Goal: Task Accomplishment & Management: Manage account settings

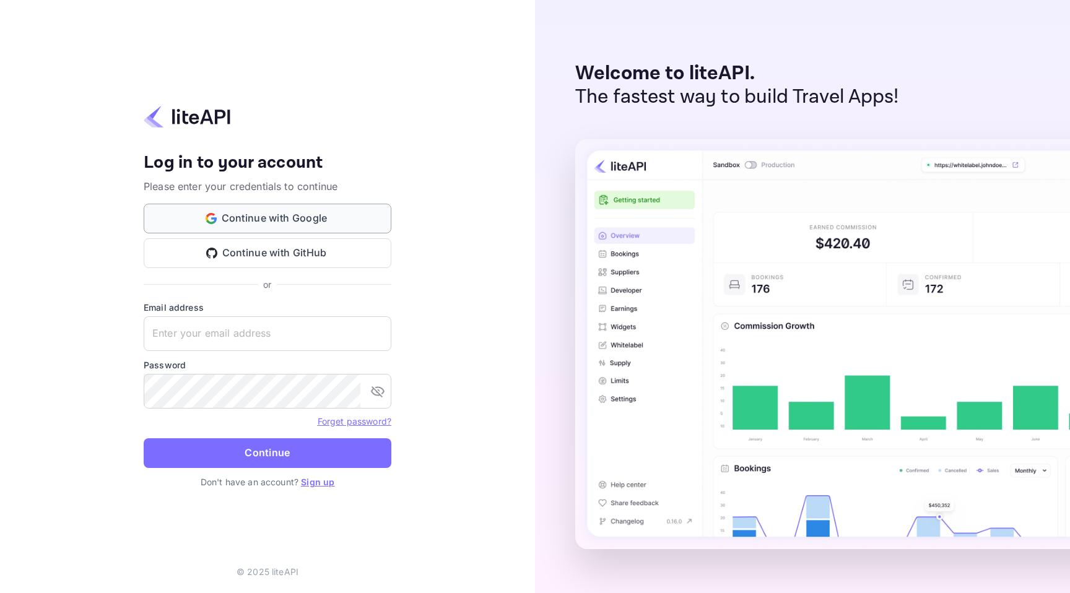
click at [266, 222] on button "Continue with Google" at bounding box center [268, 219] width 248 height 30
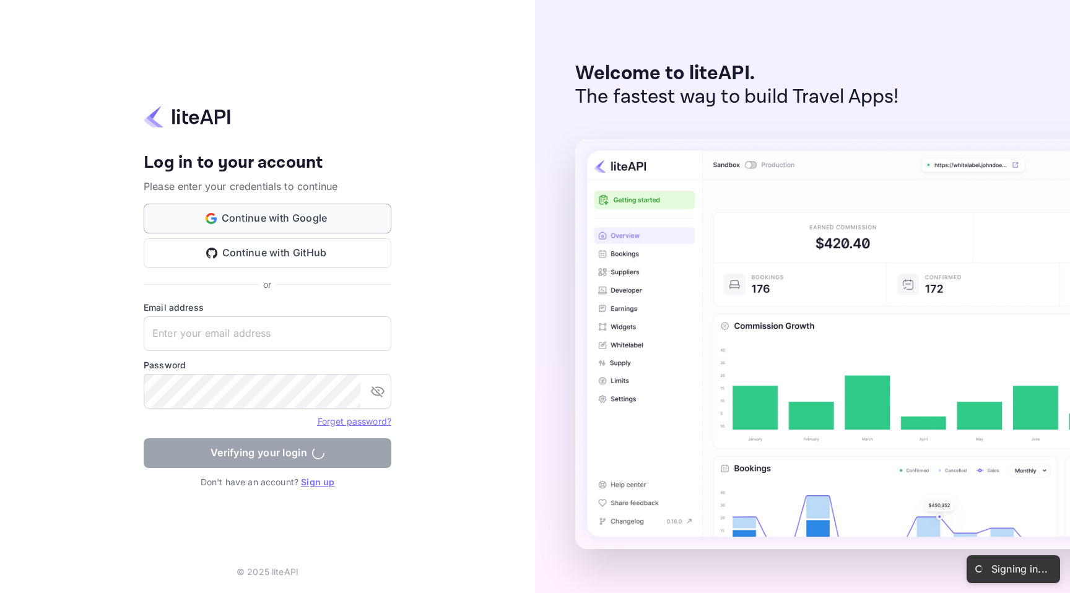
click at [196, 211] on button "Continue with Google" at bounding box center [268, 219] width 248 height 30
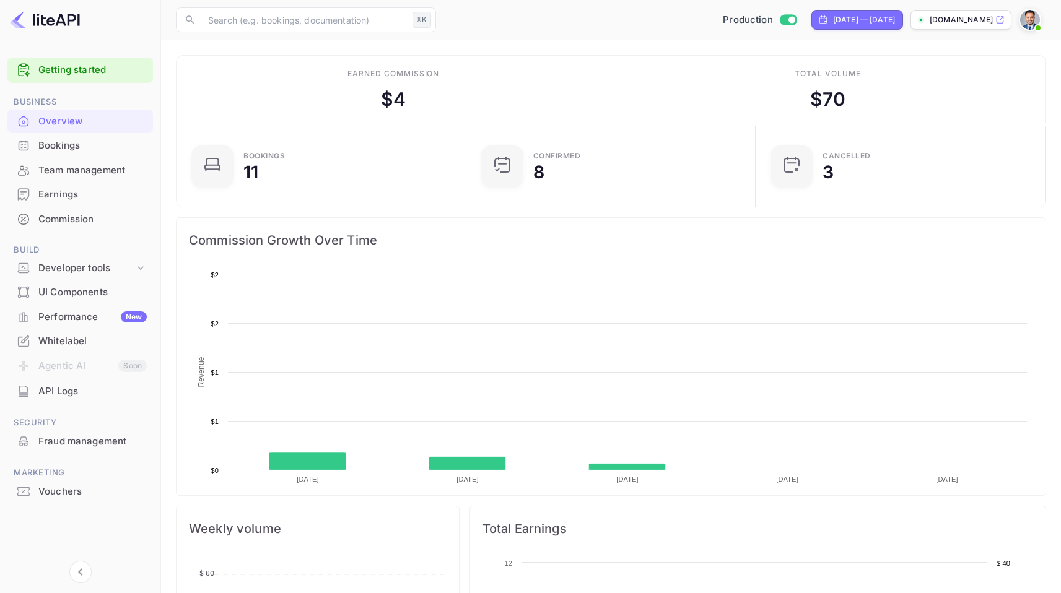
scroll to position [192, 273]
click at [121, 198] on div "Earnings" at bounding box center [92, 195] width 108 height 14
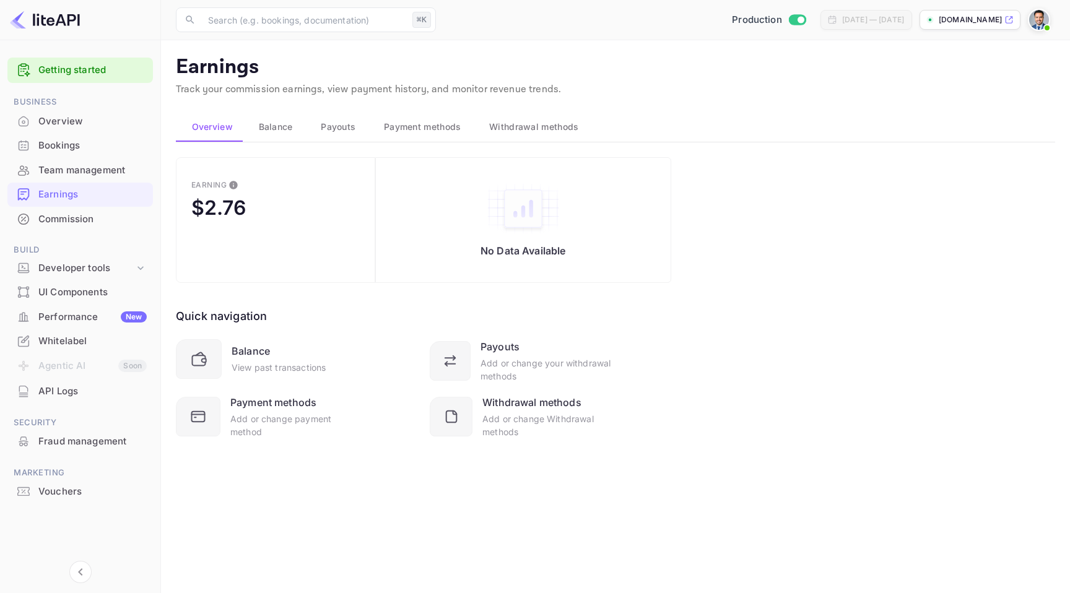
click at [678, 178] on div "Earning $2.76 No Data Available Quick navigation Balance View past transactions…" at bounding box center [615, 313] width 879 height 312
click at [287, 125] on span "Balance" at bounding box center [276, 127] width 34 height 15
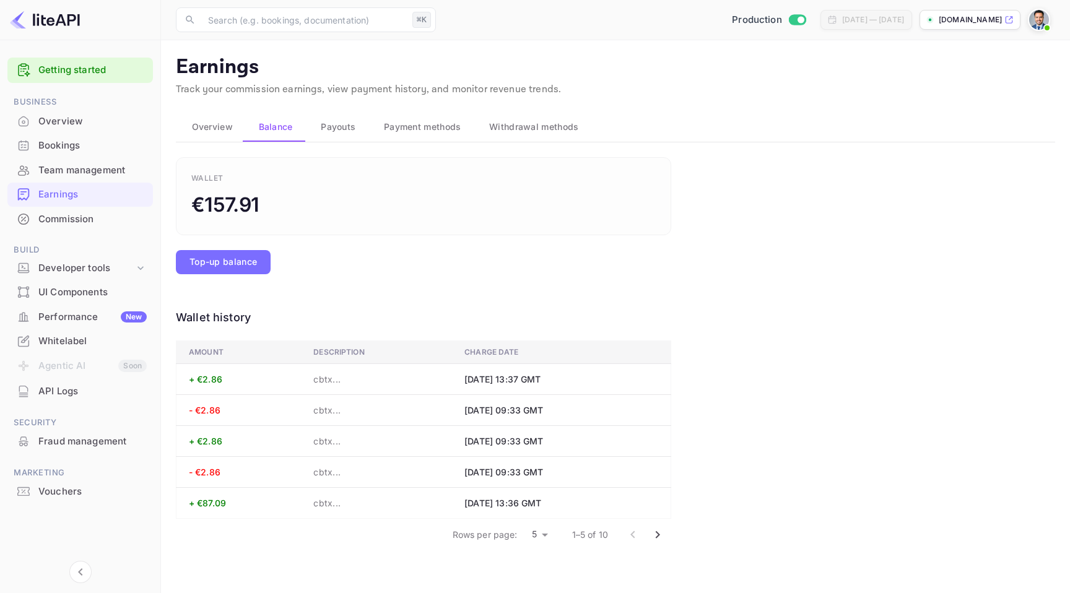
click at [327, 124] on span "Payouts" at bounding box center [338, 127] width 35 height 15
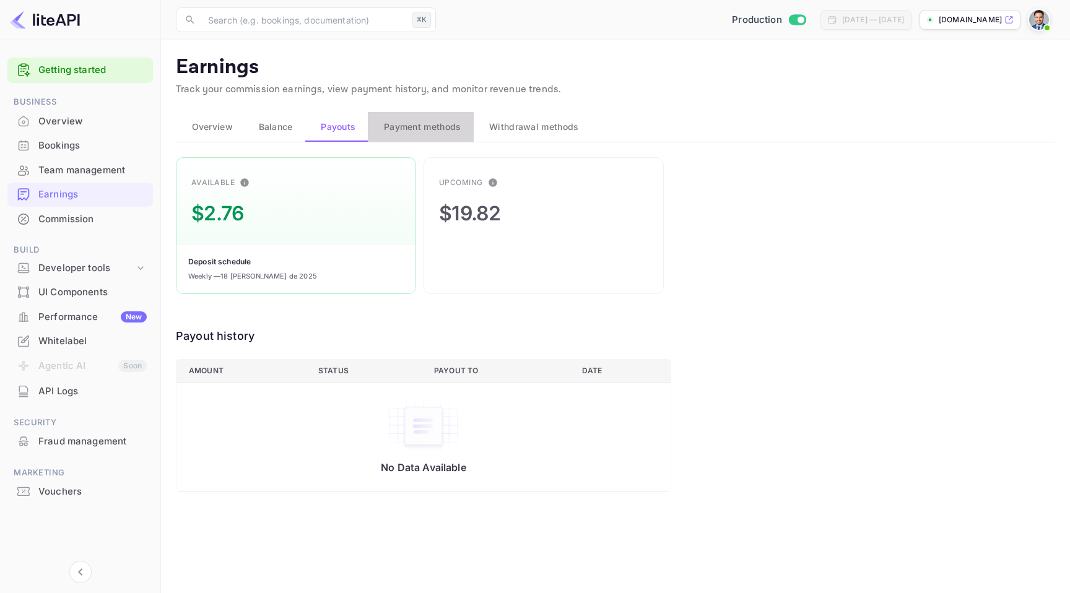
click at [407, 131] on span "Payment methods" at bounding box center [422, 127] width 77 height 15
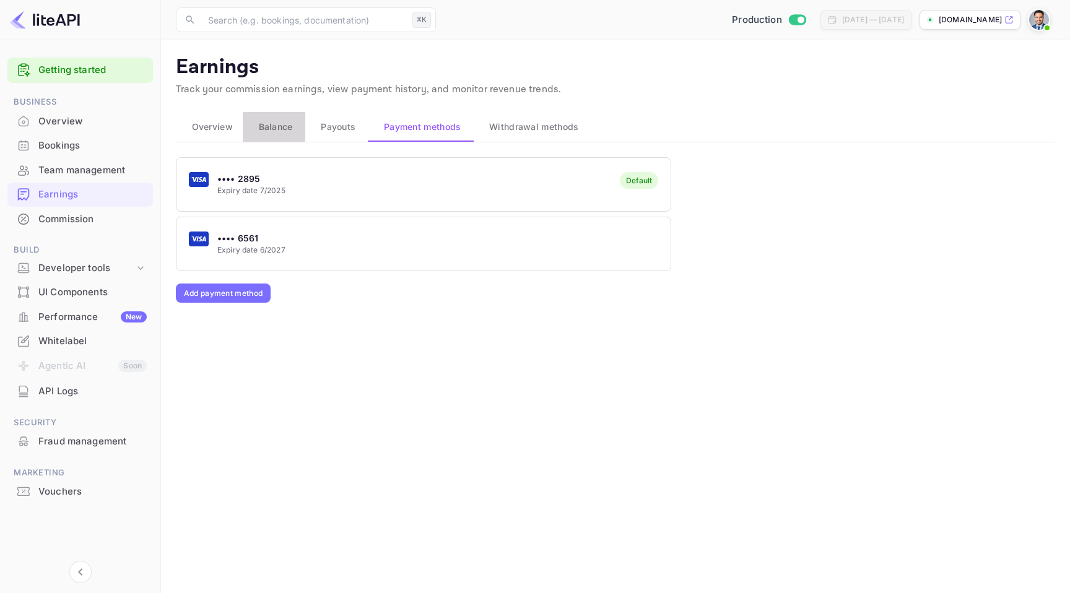
click at [279, 126] on span "Balance" at bounding box center [276, 127] width 34 height 15
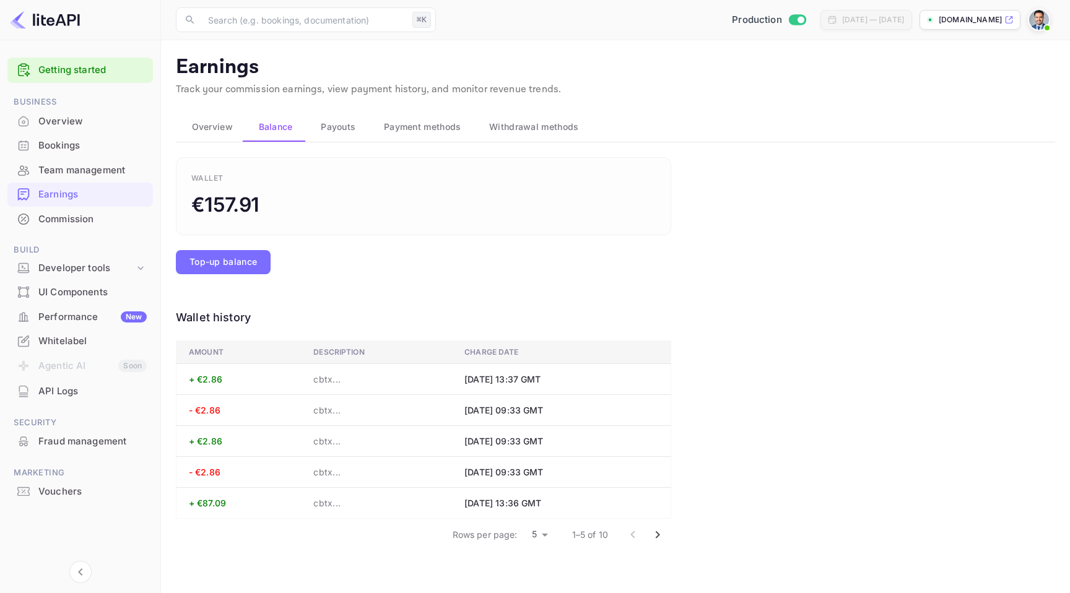
click at [431, 227] on div "Wallet €157.91" at bounding box center [423, 196] width 495 height 78
click at [365, 230] on div "Wallet €157.91" at bounding box center [423, 196] width 495 height 78
click at [74, 131] on div "Overview" at bounding box center [80, 122] width 146 height 24
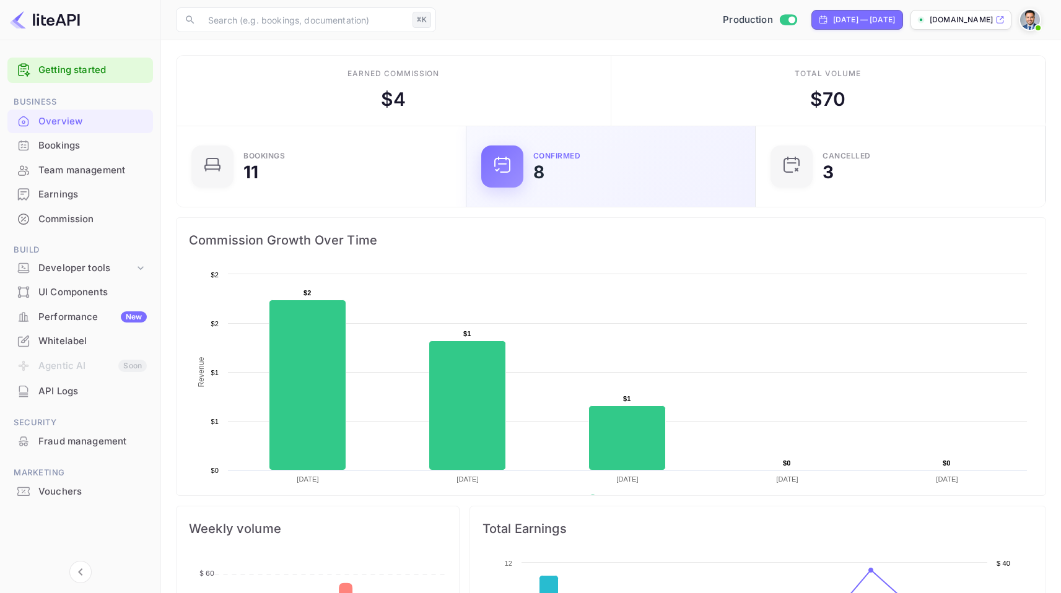
click at [557, 168] on div "Confirmed 8" at bounding box center [636, 166] width 207 height 28
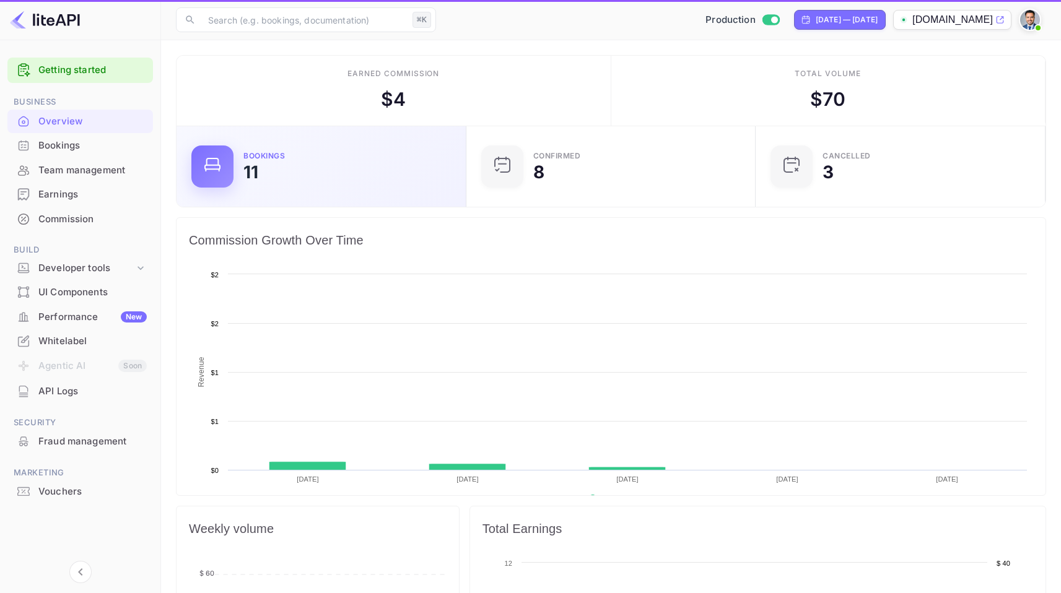
scroll to position [192, 273]
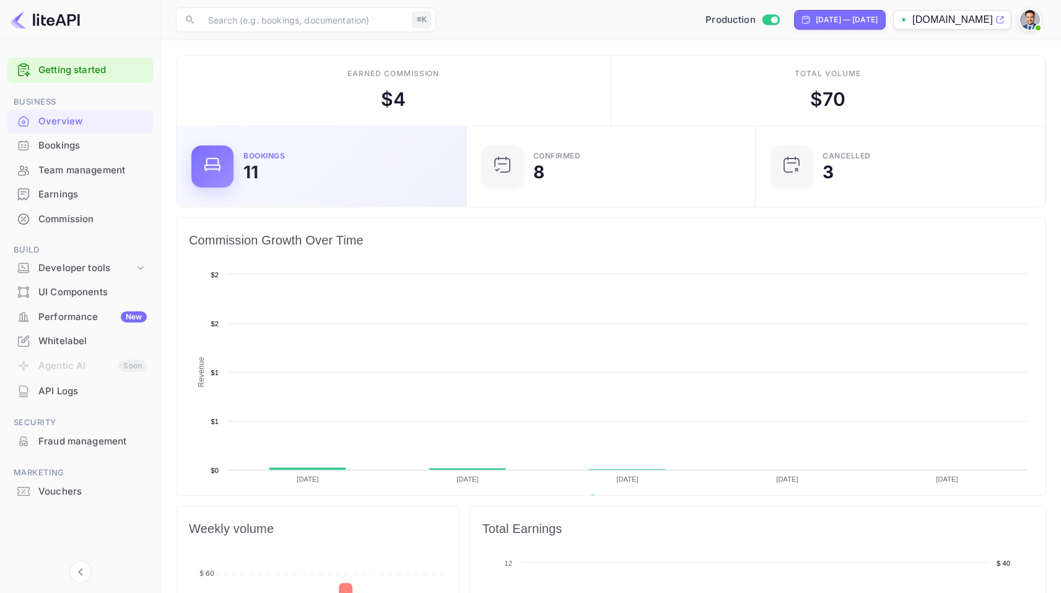
click at [397, 154] on div "Bookings 11" at bounding box center [346, 166] width 207 height 28
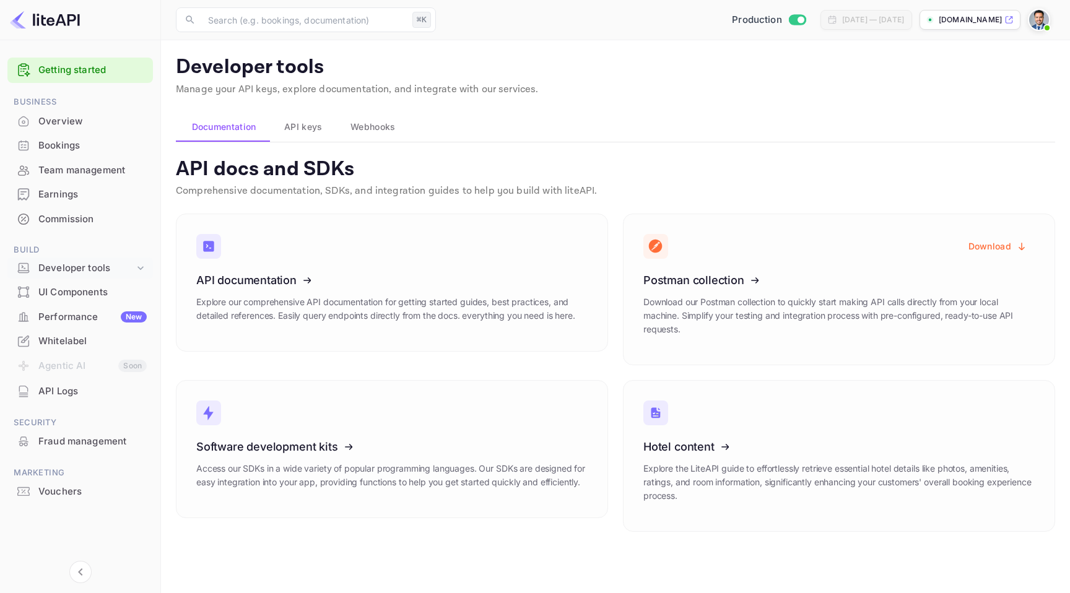
click at [140, 269] on icon at bounding box center [140, 268] width 6 height 4
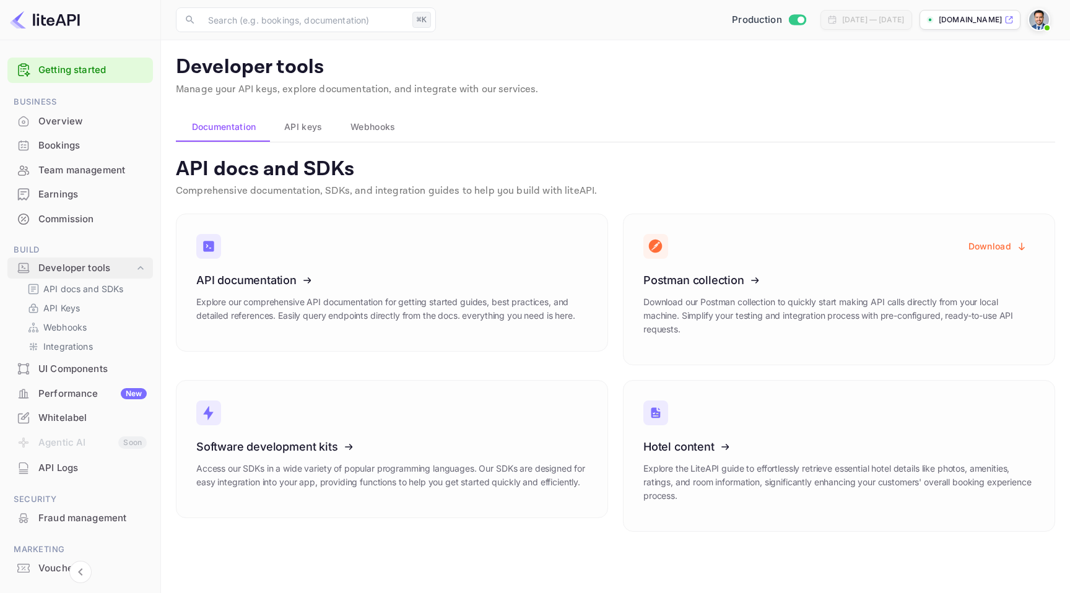
click at [142, 271] on icon at bounding box center [140, 268] width 12 height 12
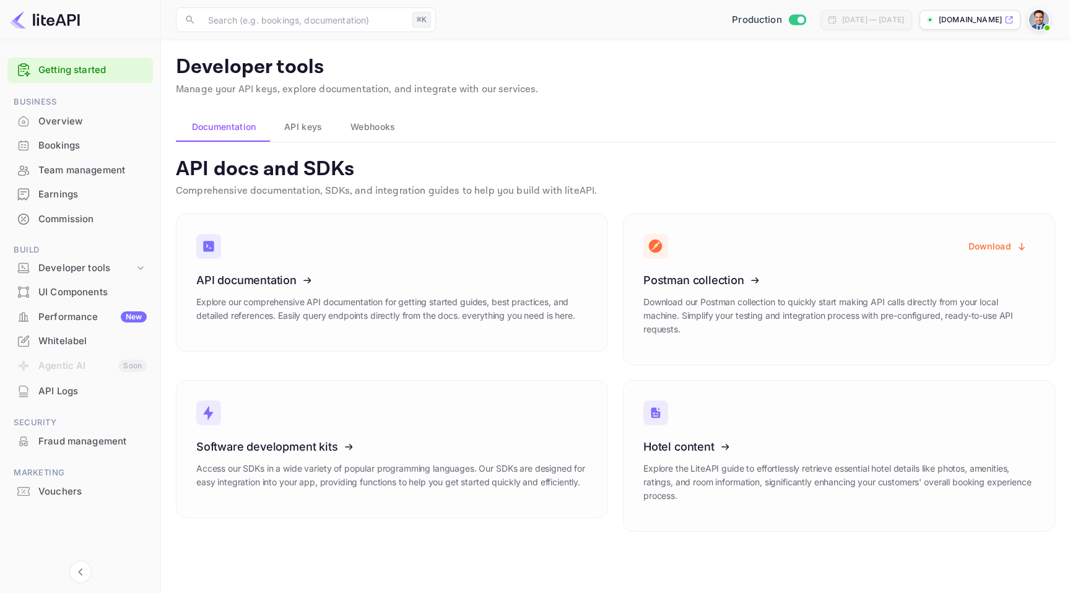
click at [102, 129] on div "Overview" at bounding box center [80, 122] width 146 height 24
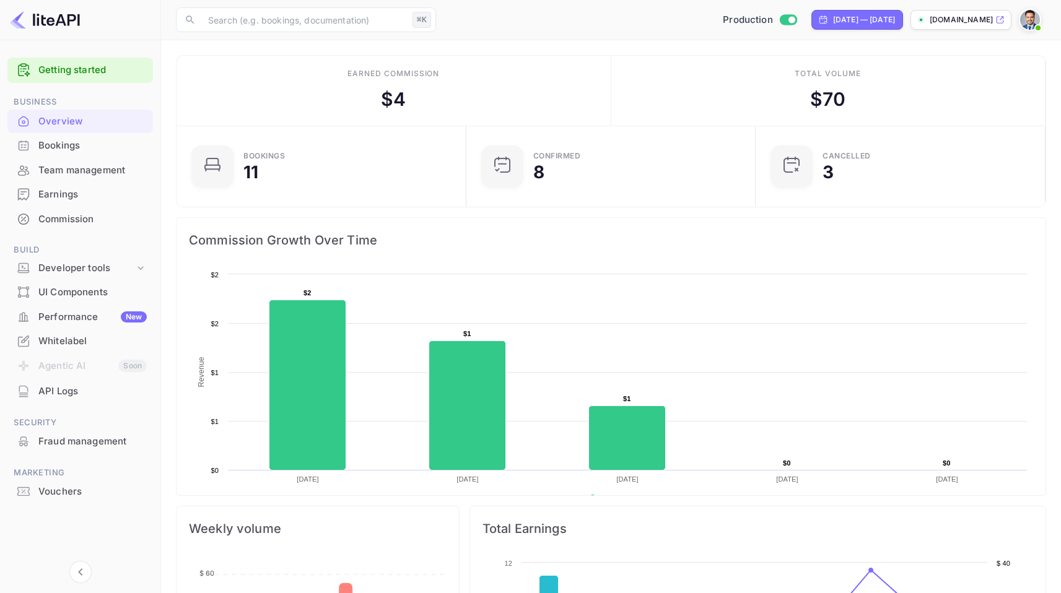
click at [66, 74] on link "Getting started" at bounding box center [92, 70] width 108 height 14
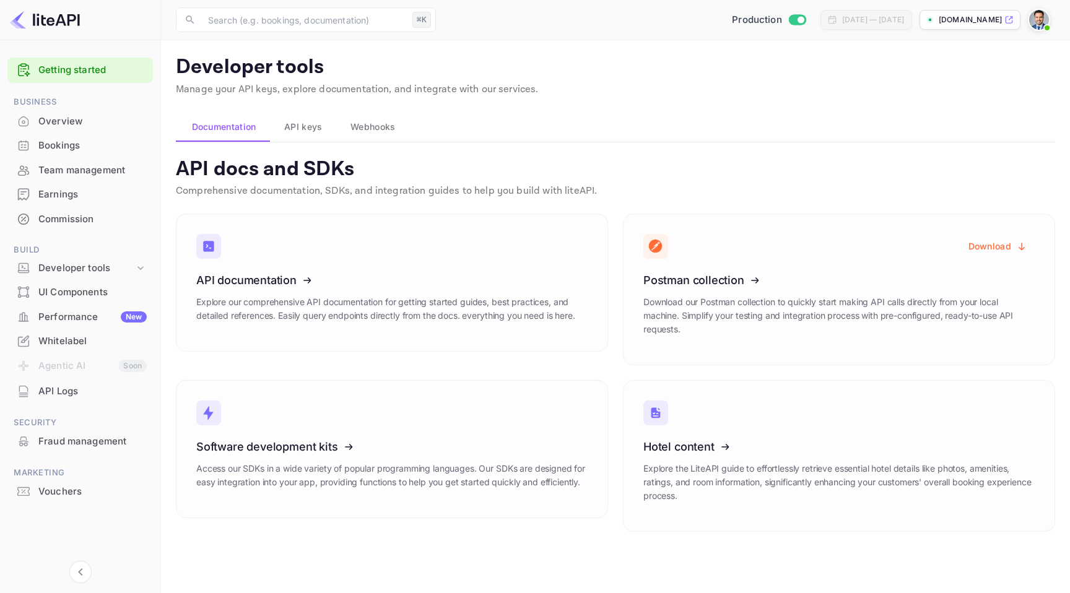
click at [1032, 25] on img at bounding box center [1039, 20] width 20 height 20
click at [66, 217] on div at bounding box center [535, 296] width 1070 height 593
click at [78, 214] on div "Commission" at bounding box center [92, 219] width 108 height 14
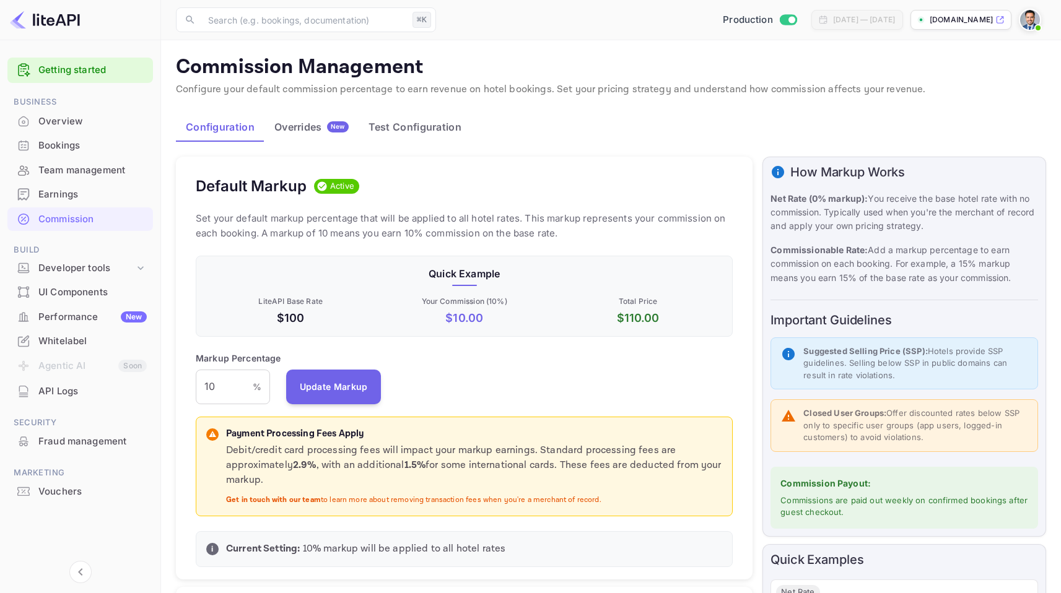
click at [482, 20] on div "Production Jul 13, 2025 — Aug 12, 2025 santiagomain.nuitee.link" at bounding box center [743, 20] width 605 height 22
click at [557, 20] on div "Production Jul 13, 2025 — Aug 12, 2025 santiagomain.nuitee.link" at bounding box center [743, 20] width 605 height 22
